Goal: Task Accomplishment & Management: Use online tool/utility

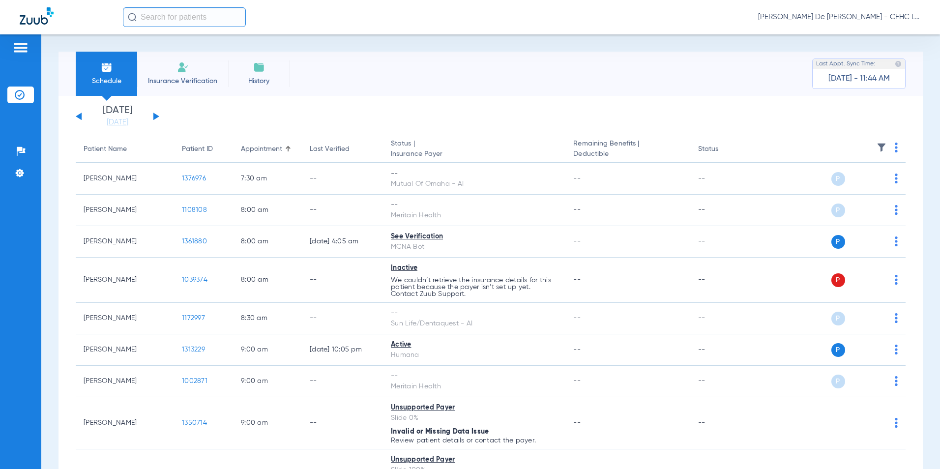
click at [155, 117] on div "[DATE] [DATE] [DATE] [DATE] [DATE] [DATE] [DATE] [DATE] [DATE] [DATE] [DATE] [D…" at bounding box center [118, 117] width 84 height 22
click at [156, 117] on button at bounding box center [156, 116] width 6 height 7
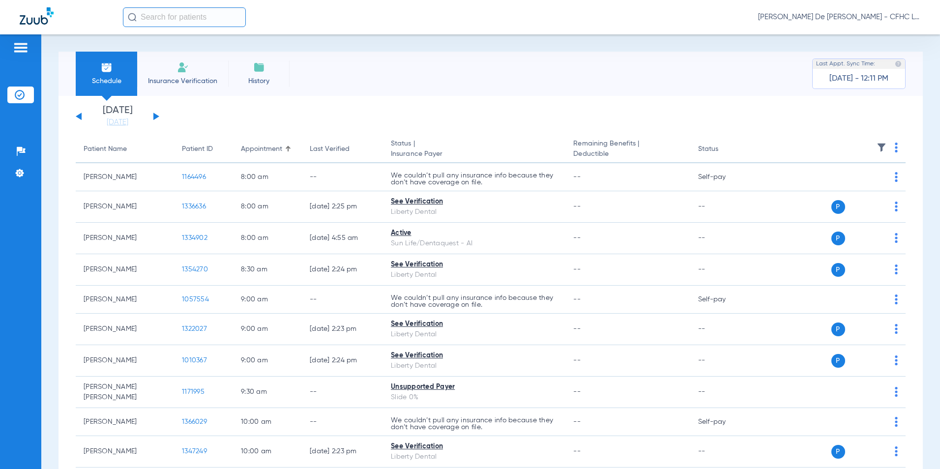
click at [176, 22] on input "text" at bounding box center [184, 17] width 123 height 20
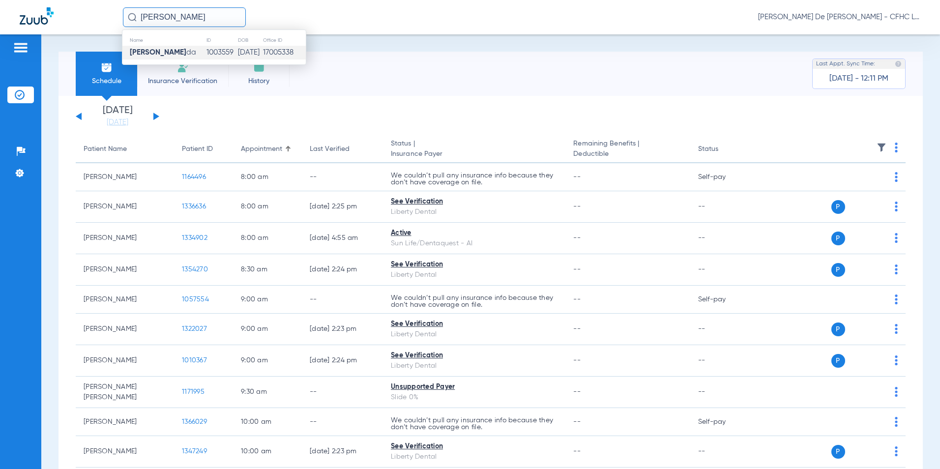
type input "[PERSON_NAME]"
click at [187, 55] on td "[PERSON_NAME] da" at bounding box center [164, 53] width 84 height 14
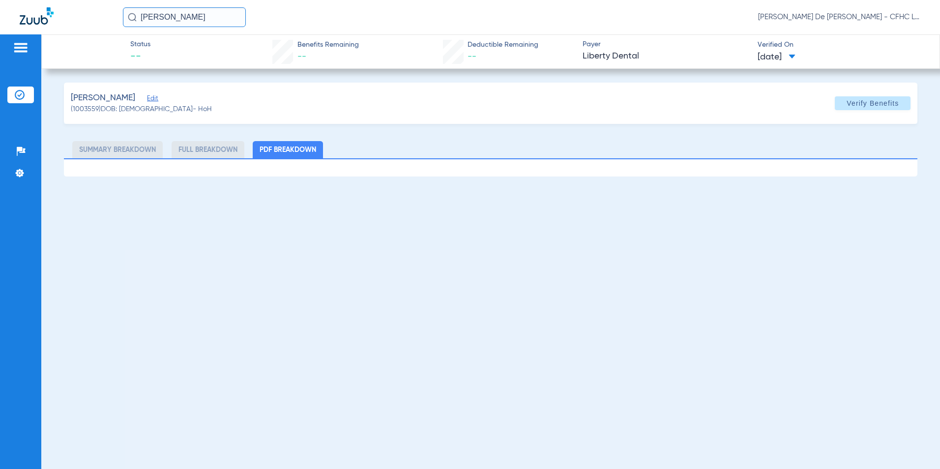
click at [156, 100] on span "Edit" at bounding box center [151, 99] width 9 height 9
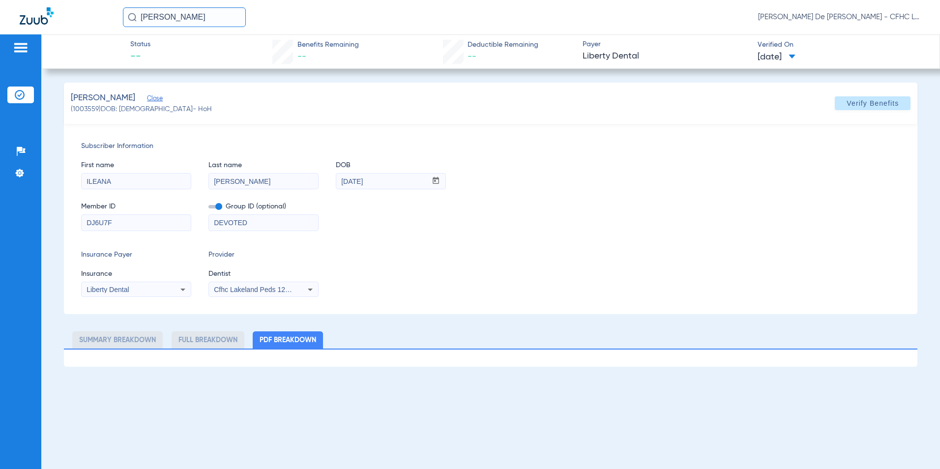
click at [256, 282] on mat-select "Cfhc Lakeland Peds 1205336690" at bounding box center [263, 290] width 110 height 16
click at [257, 285] on div "Cfhc Lakeland Peds 1205336690" at bounding box center [263, 290] width 109 height 12
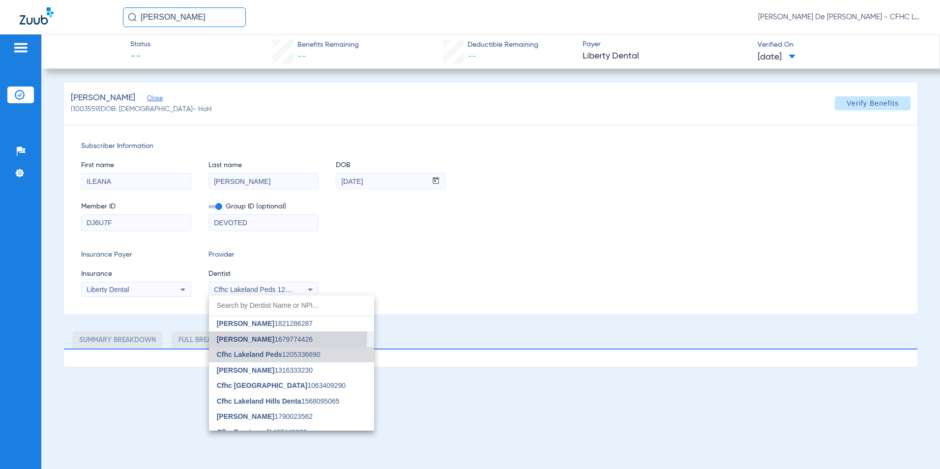
click at [260, 334] on mat-option "[PERSON_NAME] 1679774426" at bounding box center [291, 339] width 165 height 16
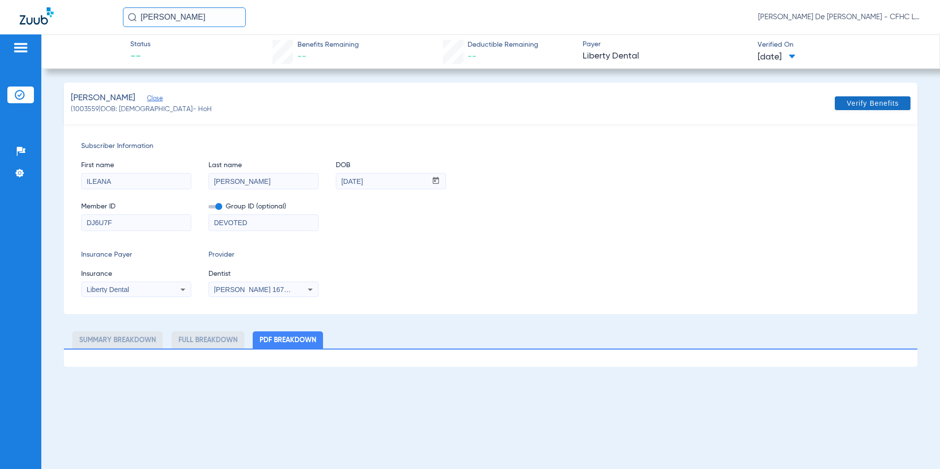
click at [844, 105] on span at bounding box center [873, 103] width 76 height 24
